Goal: Information Seeking & Learning: Learn about a topic

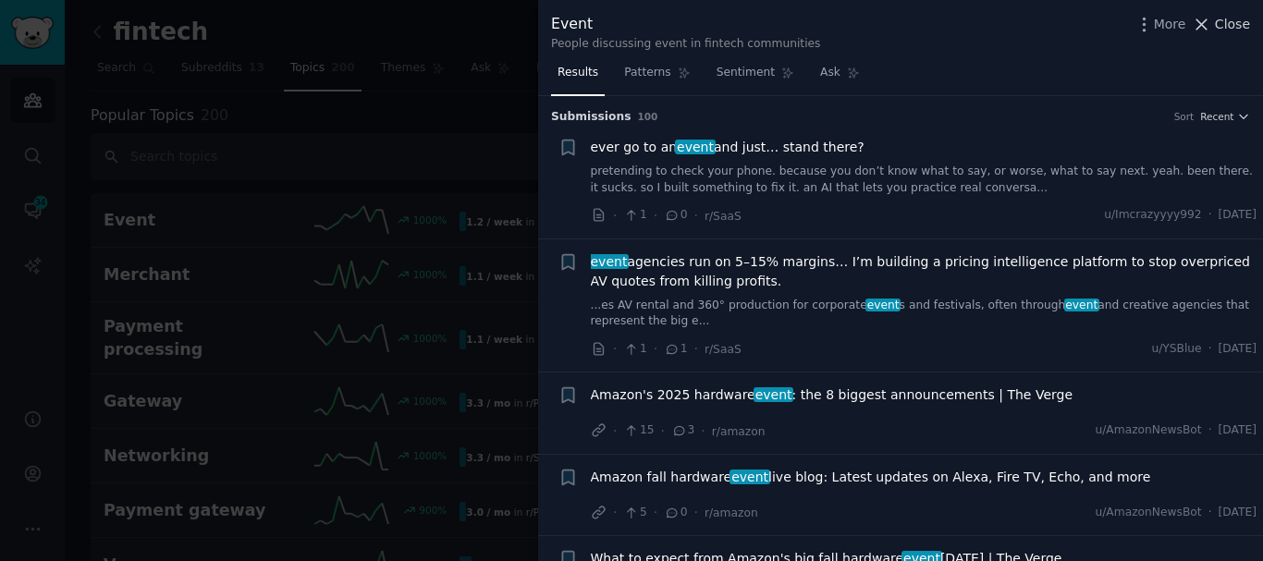
click at [780, 24] on span "Close" at bounding box center [1232, 24] width 35 height 19
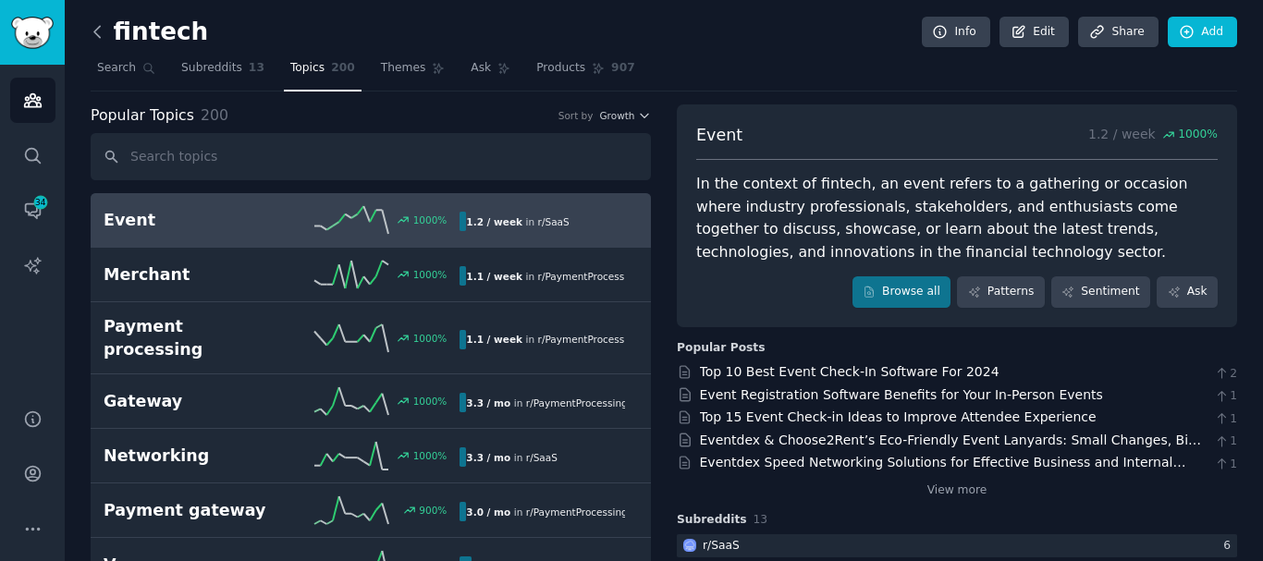
click at [91, 35] on icon at bounding box center [97, 31] width 19 height 19
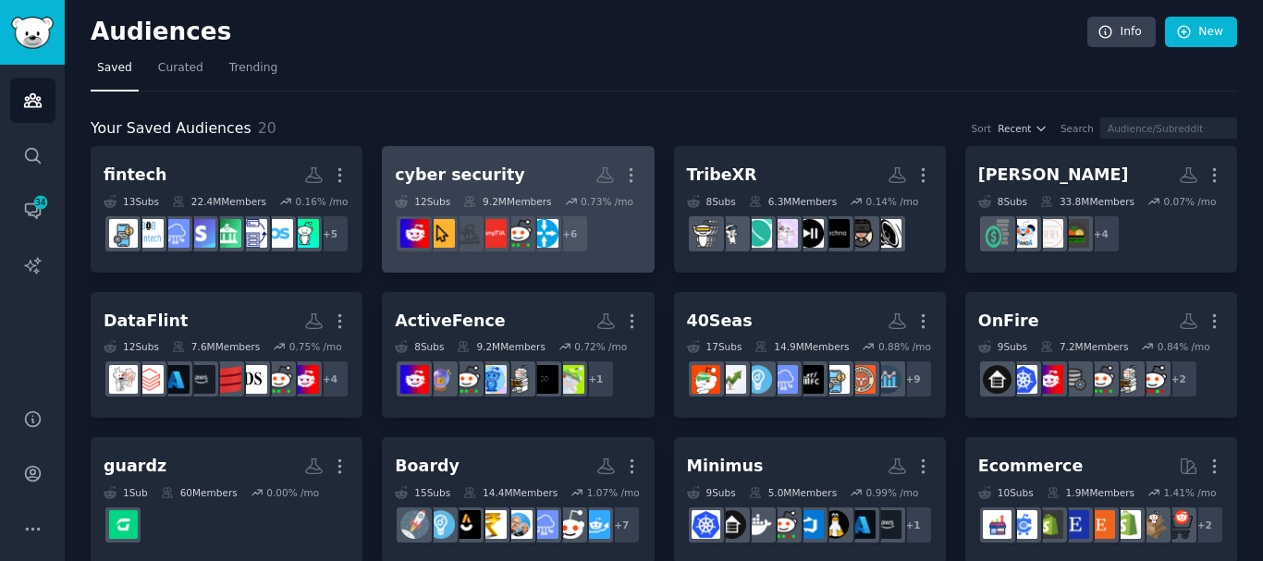
click at [435, 170] on div "cyber security" at bounding box center [459, 175] width 129 height 23
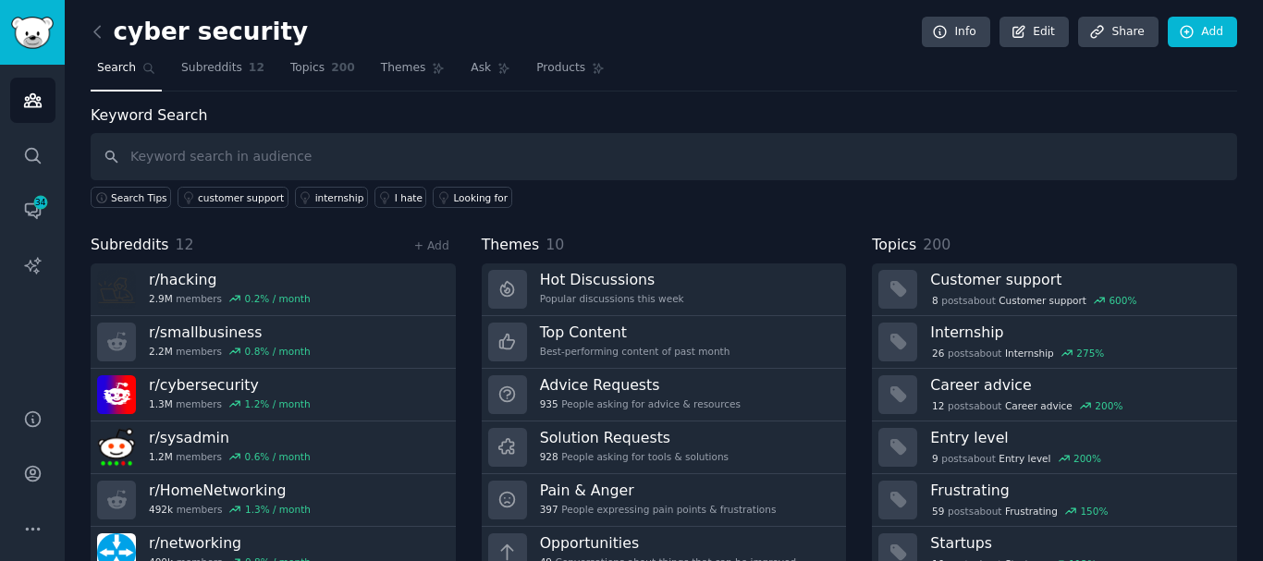
click at [704, 228] on div "Keyword Search Search Tips customer support internship I hate Looking for Subre…" at bounding box center [664, 359] width 1147 height 508
drag, startPoint x: 704, startPoint y: 228, endPoint x: 290, endPoint y: 74, distance: 441.0
click at [290, 74] on span "Topics" at bounding box center [307, 68] width 34 height 17
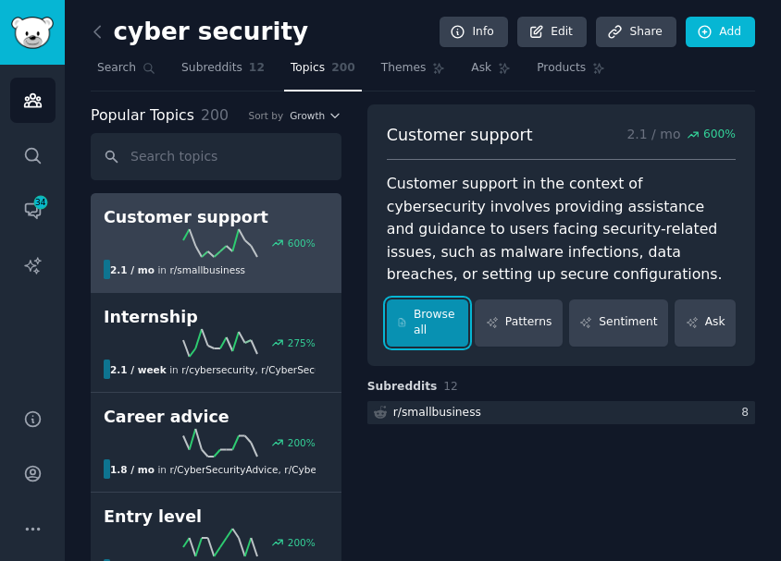
click at [444, 312] on link "Browse all" at bounding box center [428, 323] width 82 height 47
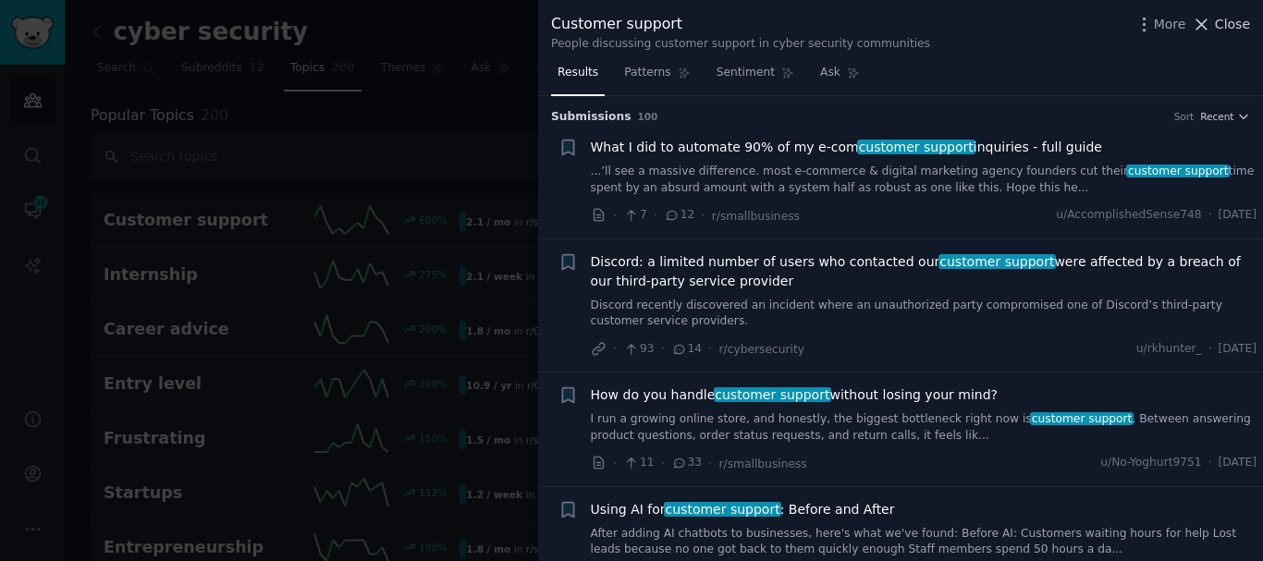
click at [780, 31] on span "Close" at bounding box center [1232, 24] width 35 height 19
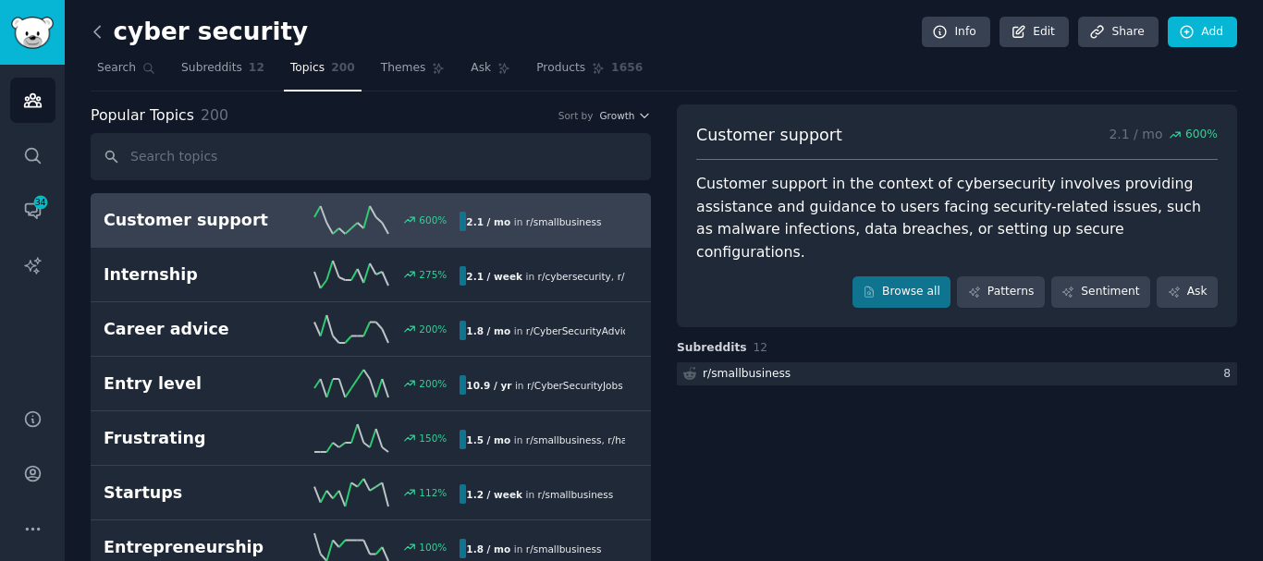
click at [100, 41] on icon at bounding box center [97, 31] width 19 height 19
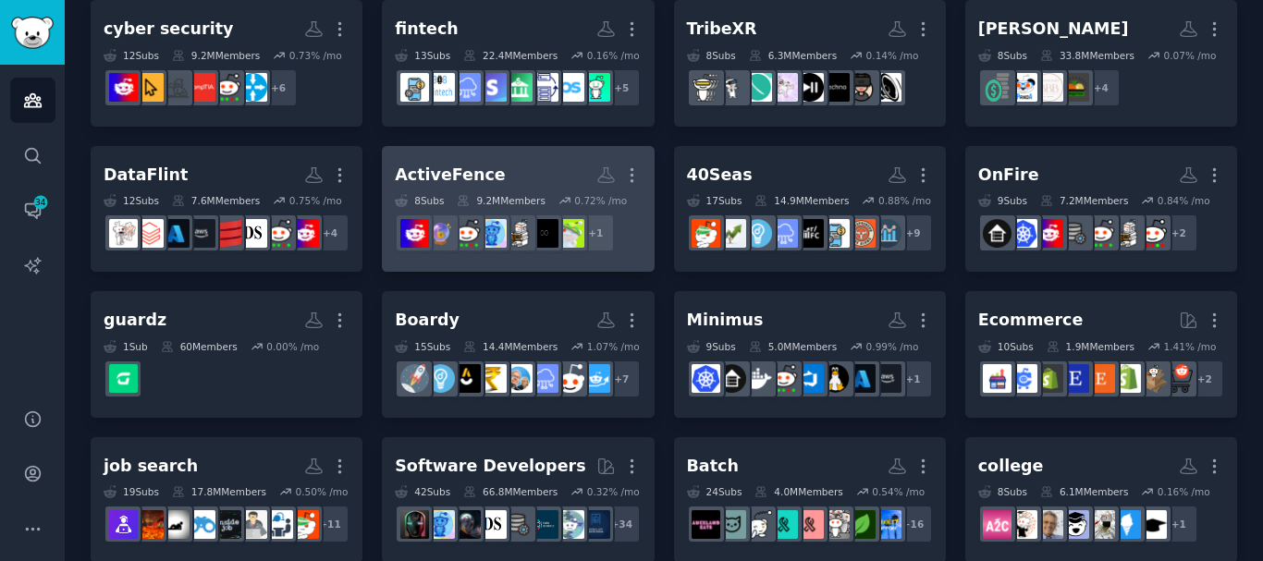
scroll to position [54, 0]
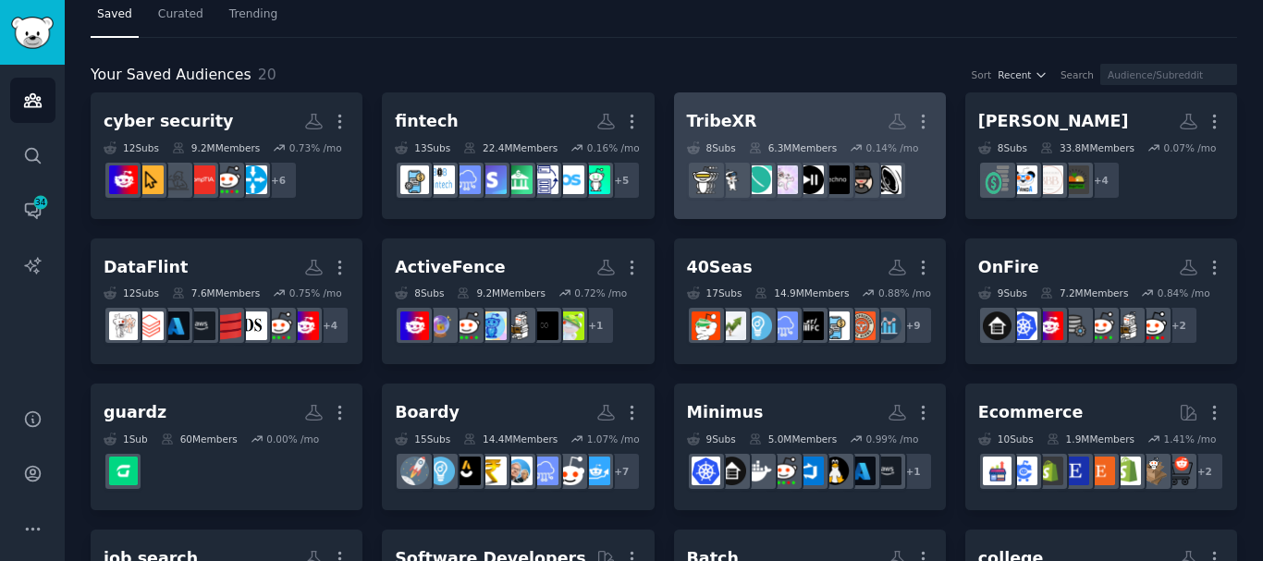
click at [712, 125] on div "TribeXR" at bounding box center [722, 121] width 70 height 23
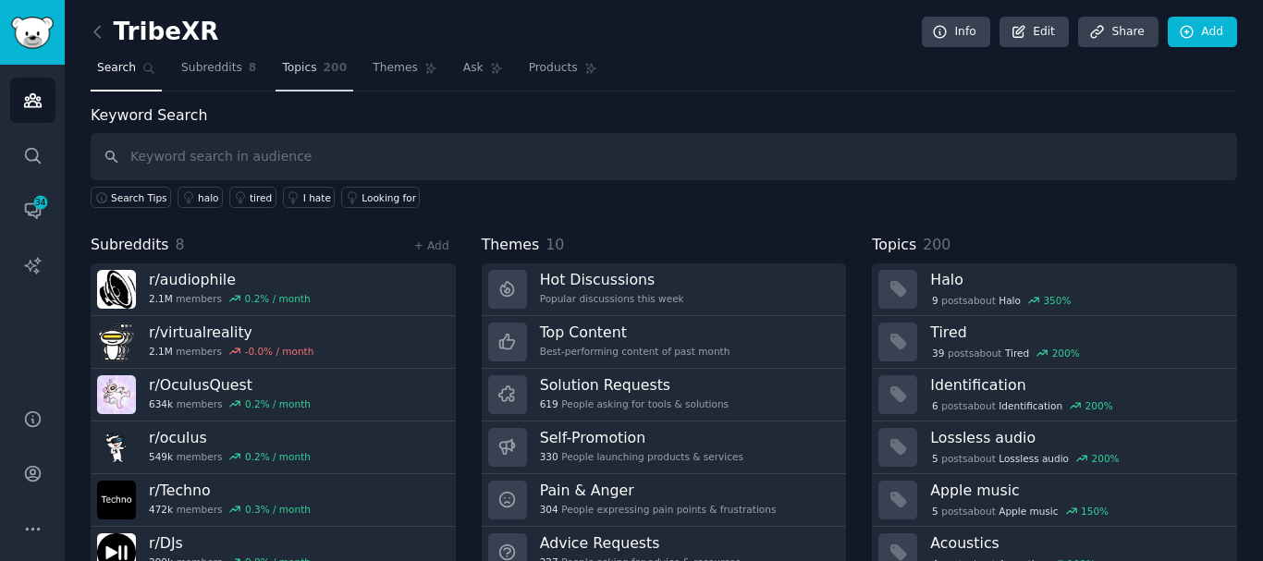
click at [305, 67] on link "Topics 200" at bounding box center [315, 73] width 78 height 38
